Goal: Understand process/instructions: Learn how to perform a task or action

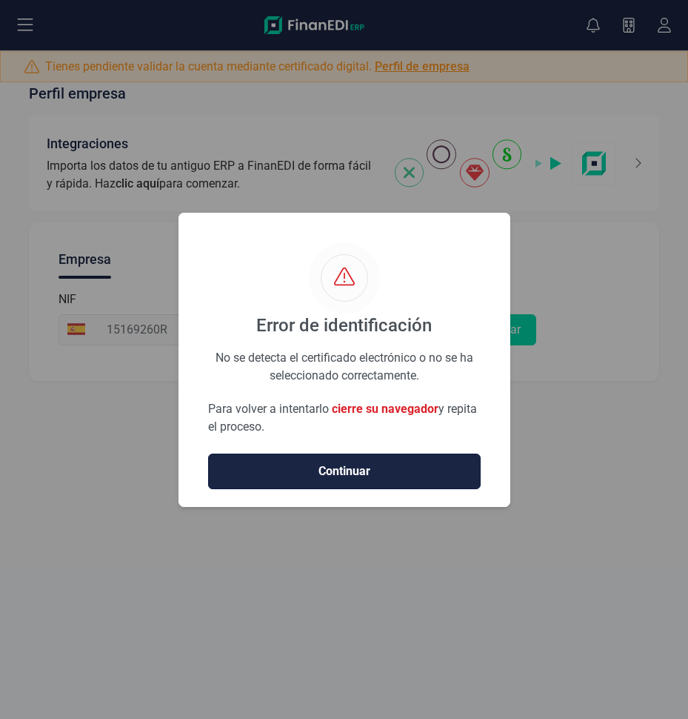
click at [332, 471] on span "Continuar" at bounding box center [344, 471] width 241 height 18
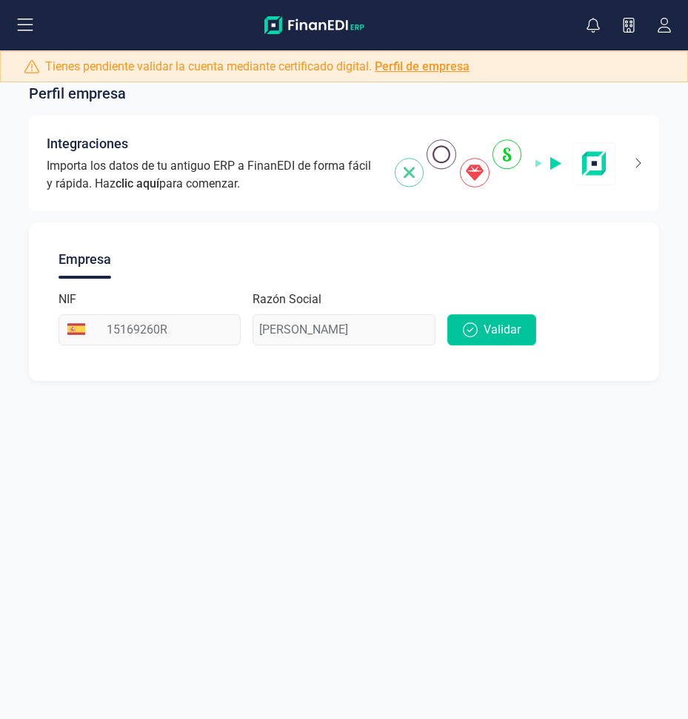
click at [509, 327] on span "Validar" at bounding box center [502, 330] width 37 height 18
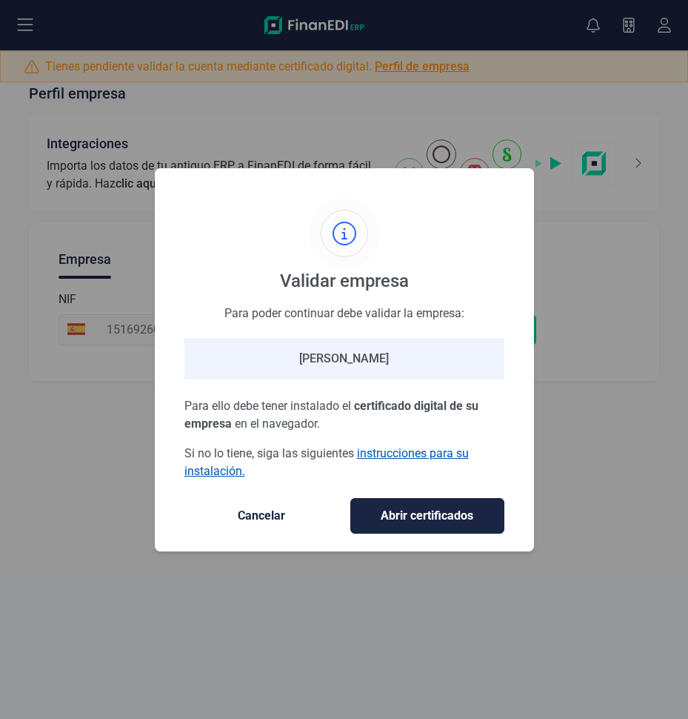
click at [388, 453] on link "instrucciones para su instalación." at bounding box center [326, 462] width 284 height 32
click at [262, 517] on span "Cancelar" at bounding box center [261, 516] width 124 height 18
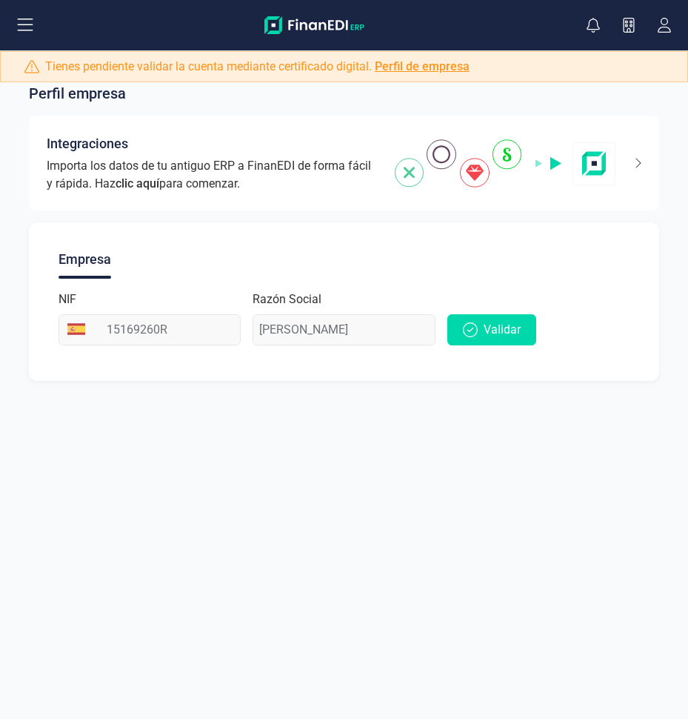
click at [429, 65] on link "Perfil de empresa" at bounding box center [422, 66] width 95 height 14
click at [318, 167] on span "Importa los datos de tu antiguo ERP a FinanEDI de forma fácil y rápida. Haz cli…" at bounding box center [212, 175] width 330 height 36
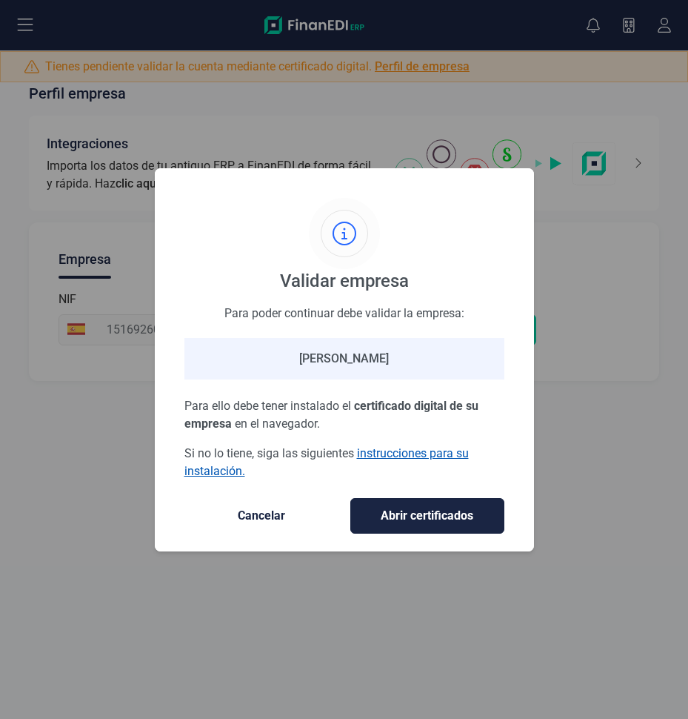
click at [405, 452] on link "instrucciones para su instalación." at bounding box center [326, 462] width 284 height 32
